Goal: Check status: Check status

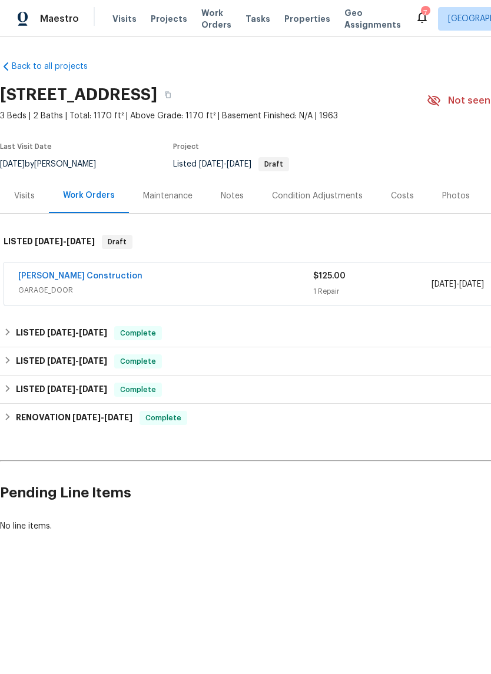
click at [62, 276] on link "[PERSON_NAME] Construction" at bounding box center [80, 276] width 124 height 8
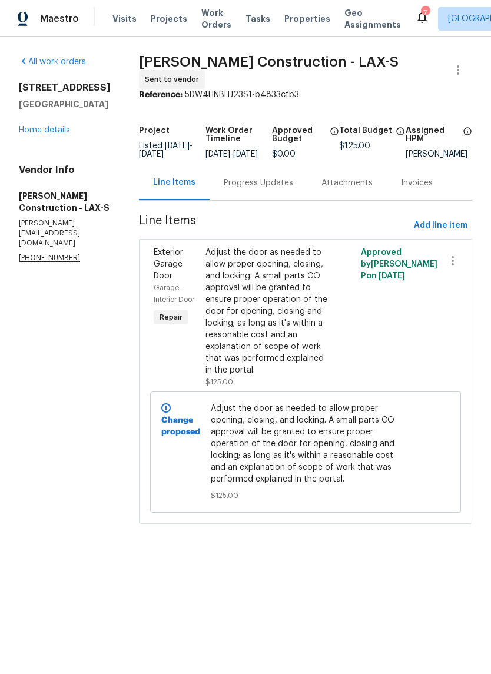
click at [293, 186] on div "Progress Updates" at bounding box center [258, 183] width 69 height 12
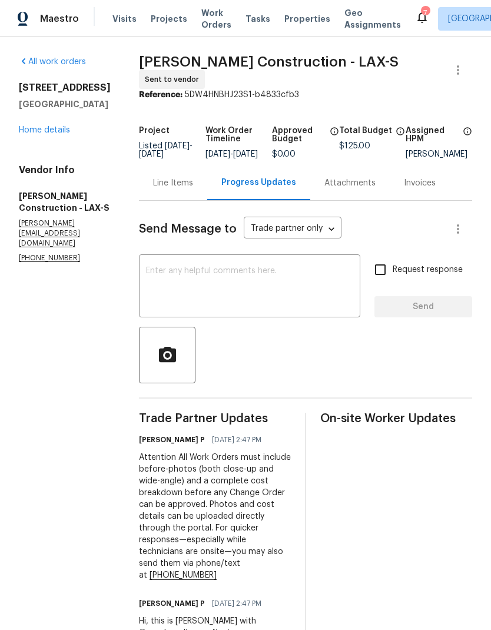
click at [49, 126] on link "Home details" at bounding box center [44, 130] width 51 height 8
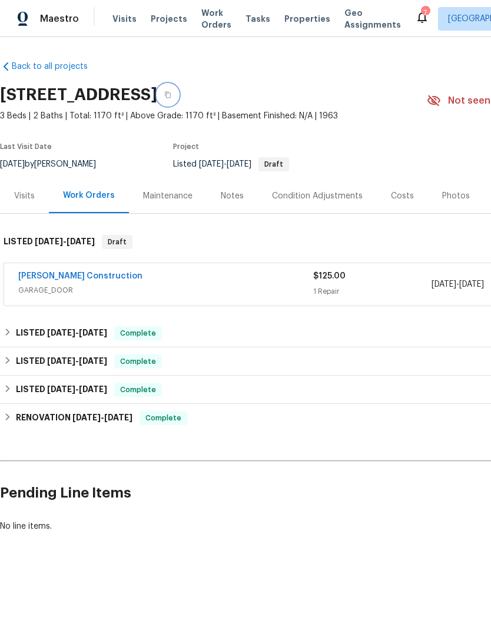
click at [171, 91] on icon "button" at bounding box center [167, 94] width 7 height 7
